Goal: Task Accomplishment & Management: Use online tool/utility

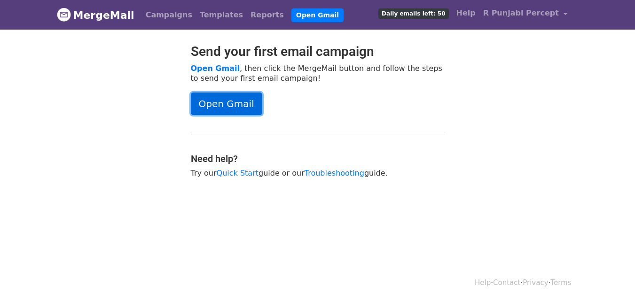
click at [218, 104] on link "Open Gmail" at bounding box center [226, 104] width 71 height 23
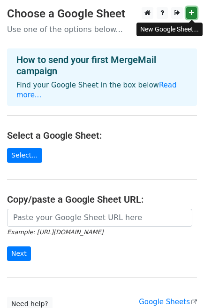
click at [191, 13] on icon at bounding box center [191, 12] width 5 height 7
